Goal: Communication & Community: Answer question/provide support

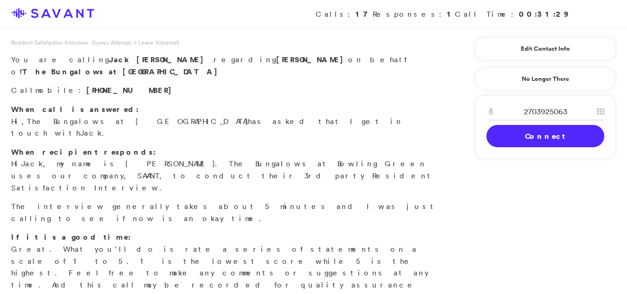
click at [552, 132] on link "Connect" at bounding box center [545, 136] width 118 height 22
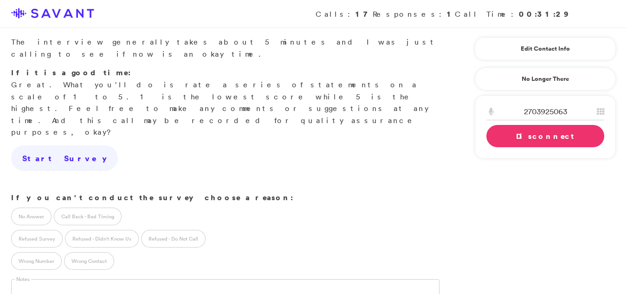
scroll to position [180, 0]
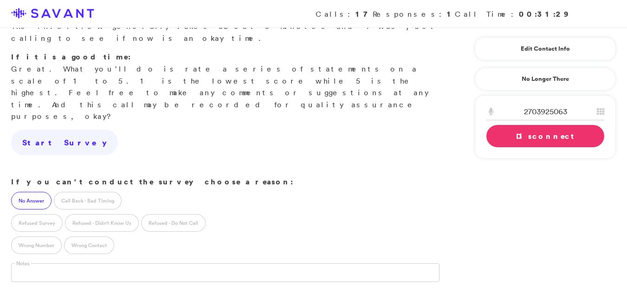
click at [22, 192] on label "No Answer" at bounding box center [31, 201] width 40 height 18
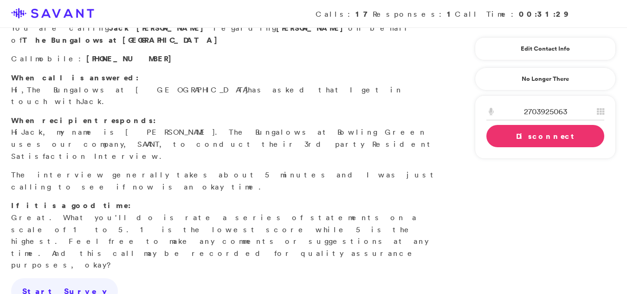
scroll to position [0, 0]
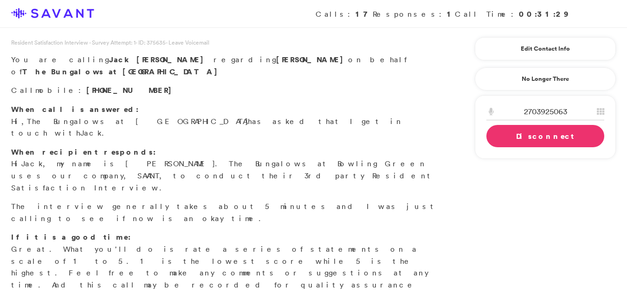
click at [504, 148] on div "2703925063 1 2 A B C 3 D E F 4 G H I 5 J K L 6 M N O 7 P Q R S 8 T U V 9 W X Y …" at bounding box center [545, 127] width 141 height 64
click at [498, 142] on link "Disconnect" at bounding box center [545, 136] width 118 height 22
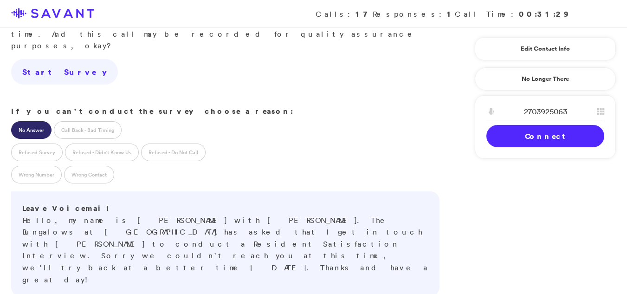
scroll to position [219, 0]
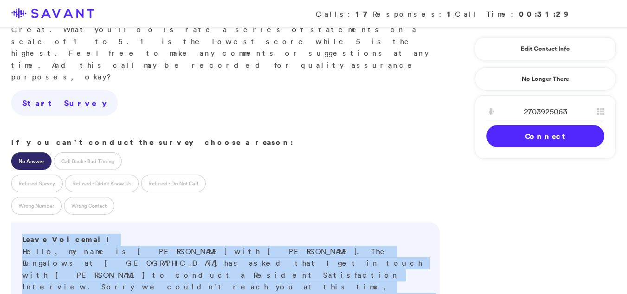
drag, startPoint x: 626, startPoint y: 158, endPoint x: 633, endPoint y: 270, distance: 112.5
click at [626, 270] on html "Calls: 17 Responses: 1 Call Time: 00:31:29 Resident Satisfaction Interview - Su…" at bounding box center [313, 159] width 627 height 756
click at [525, 192] on div "Resident Satisfaction Interview - Survey Attempt: 1 - ID: 375635 - Leave Voicem…" at bounding box center [313, 141] width 627 height 644
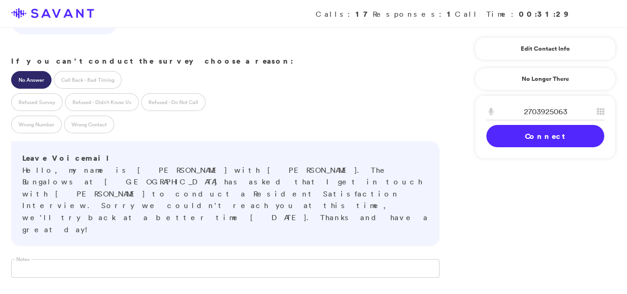
scroll to position [314, 0]
